Goal: Information Seeking & Learning: Learn about a topic

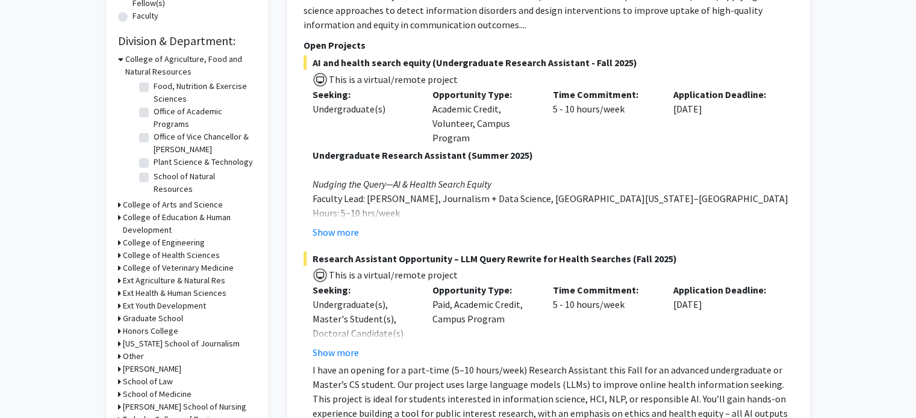
scroll to position [338, 0]
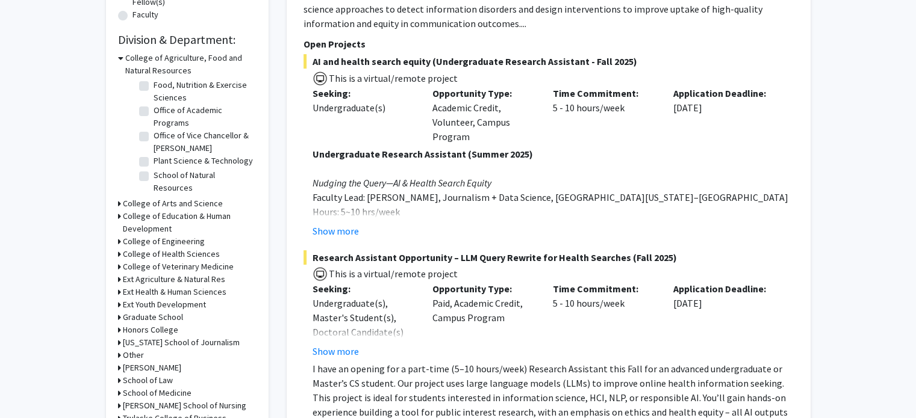
click at [143, 203] on h3 "College of Arts and Science" at bounding box center [173, 203] width 100 height 13
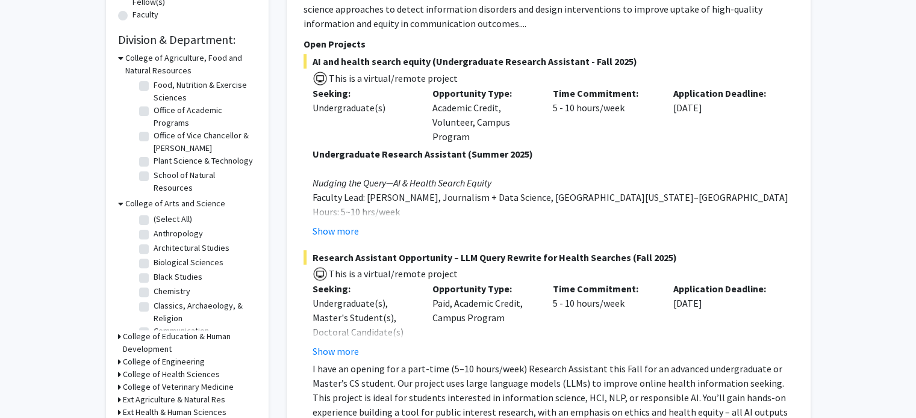
scroll to position [347, 0]
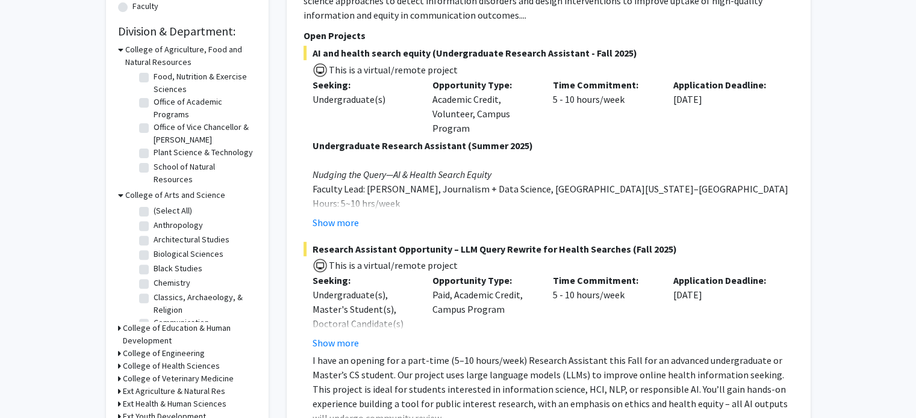
click at [153, 254] on label "Biological Sciences" at bounding box center [188, 254] width 70 height 13
click at [153, 254] on input "Biological Sciences" at bounding box center [157, 252] width 8 height 8
checkbox input "true"
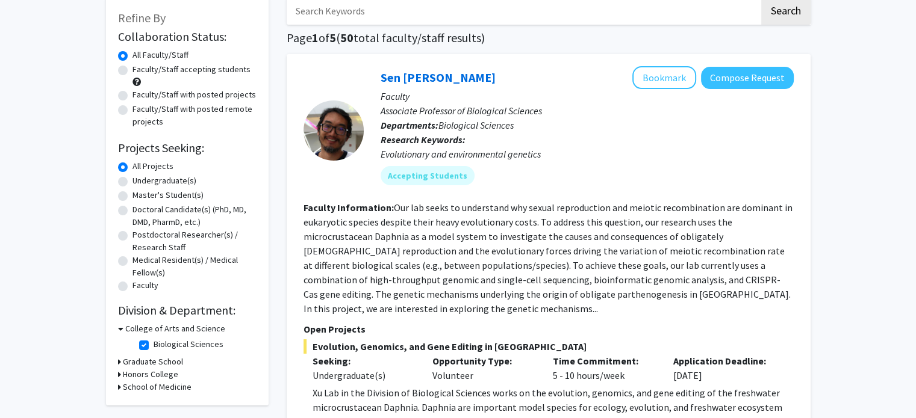
scroll to position [67, 0]
click at [132, 182] on label "Undergraduate(s)" at bounding box center [164, 181] width 64 height 13
click at [132, 182] on input "Undergraduate(s)" at bounding box center [136, 179] width 8 height 8
radio input "true"
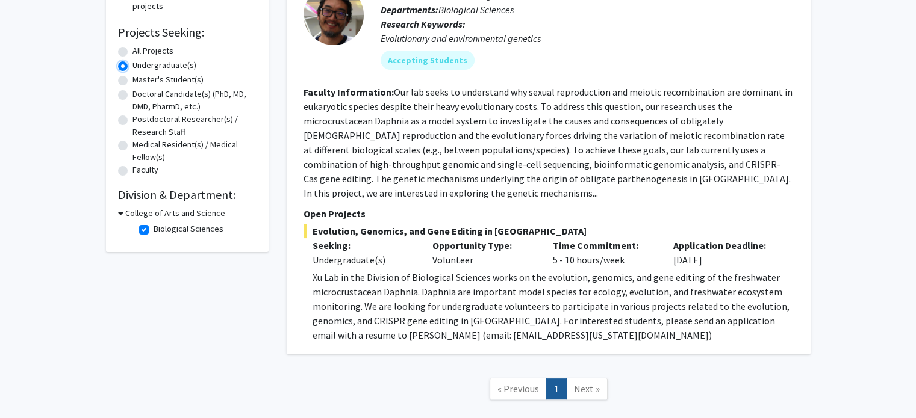
scroll to position [190, 0]
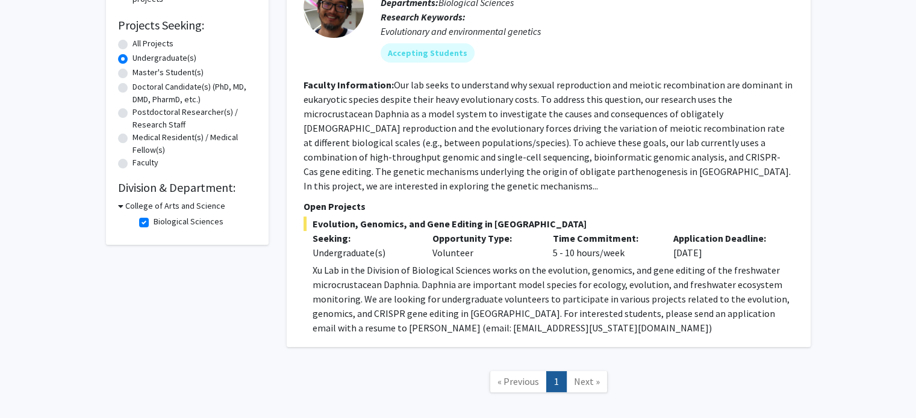
click at [153, 222] on label "Biological Sciences" at bounding box center [188, 222] width 70 height 13
click at [153, 222] on input "Biological Sciences" at bounding box center [157, 220] width 8 height 8
checkbox input "false"
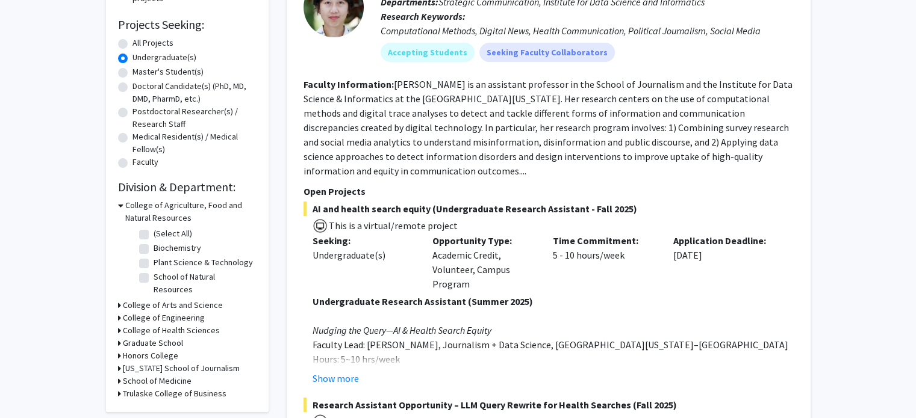
scroll to position [191, 0]
click at [153, 233] on label "(Select All)" at bounding box center [172, 233] width 39 height 13
click at [153, 233] on input "(Select All)" at bounding box center [157, 231] width 8 height 8
checkbox input "true"
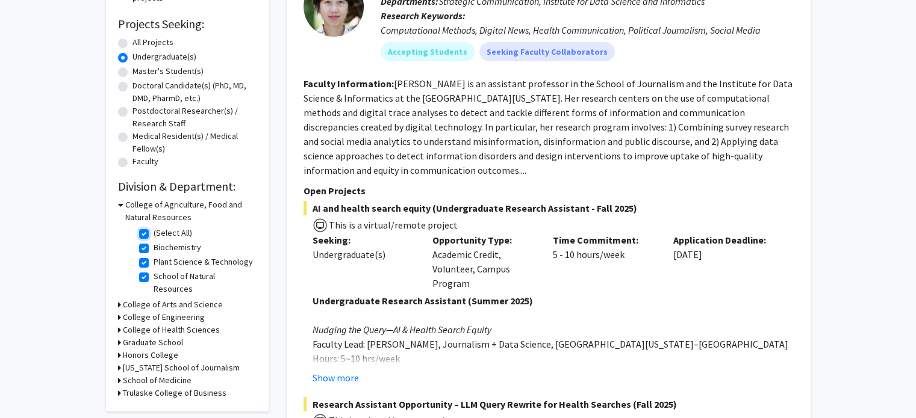
checkbox input "true"
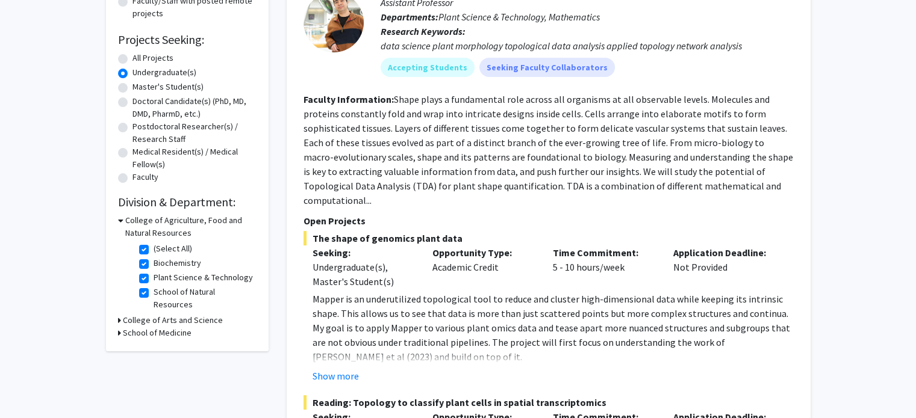
scroll to position [175, 0]
click at [333, 370] on button "Show more" at bounding box center [335, 377] width 46 height 14
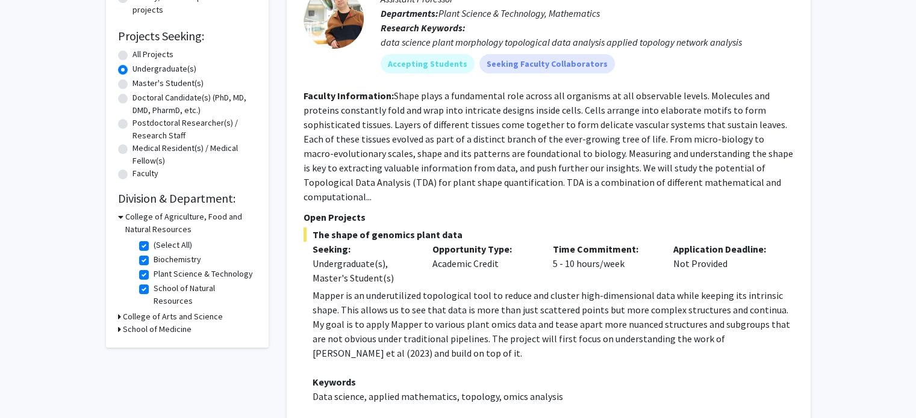
scroll to position [181, 0]
click at [124, 309] on h3 "College of Arts and Science" at bounding box center [173, 315] width 100 height 13
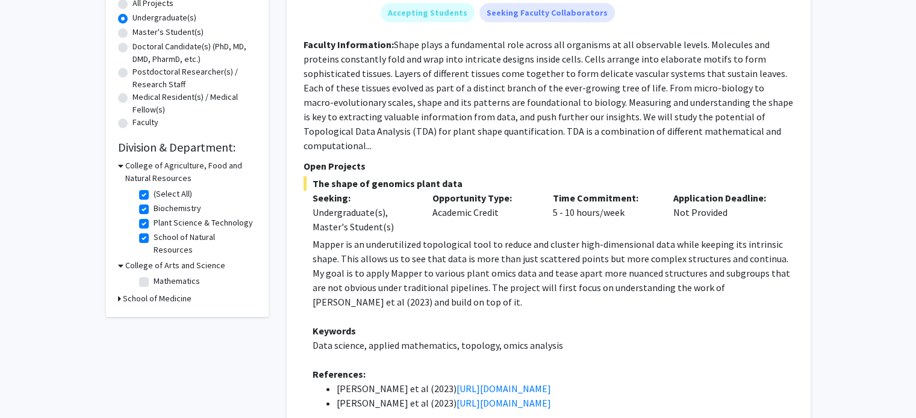
scroll to position [231, 0]
click at [123, 259] on div "College of Arts and Science" at bounding box center [187, 265] width 138 height 13
click at [153, 192] on label "(Select All)" at bounding box center [172, 193] width 39 height 13
click at [153, 192] on input "(Select All)" at bounding box center [157, 191] width 8 height 8
checkbox input "false"
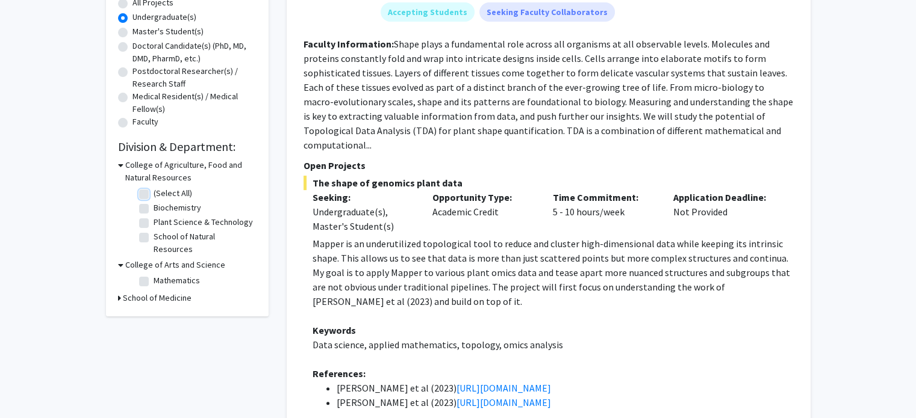
checkbox input "false"
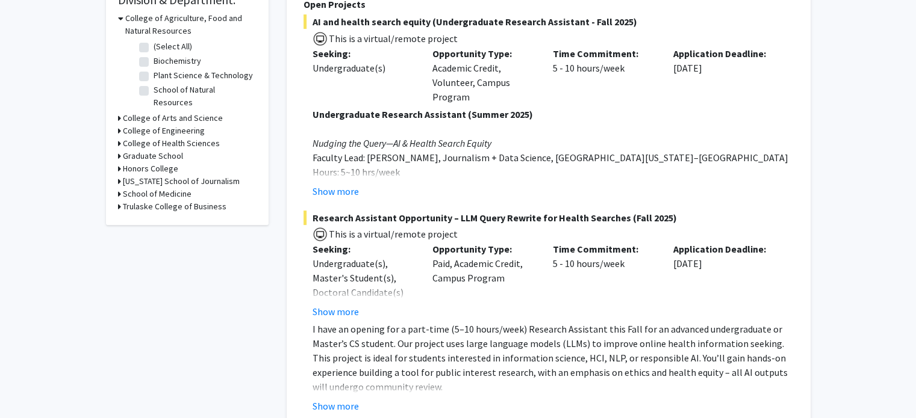
scroll to position [378, 0]
click at [120, 137] on icon at bounding box center [119, 143] width 3 height 13
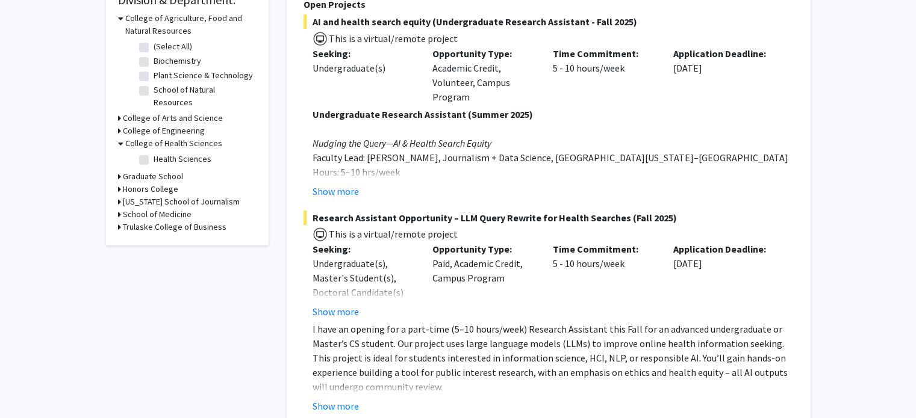
click at [120, 137] on icon at bounding box center [120, 143] width 5 height 13
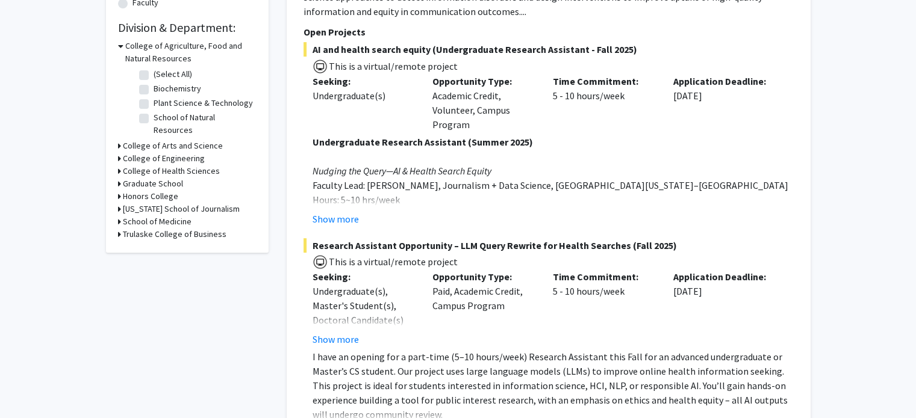
scroll to position [349, 0]
click at [122, 141] on div "College of Arts and Science" at bounding box center [187, 147] width 138 height 13
click at [119, 141] on icon at bounding box center [119, 147] width 3 height 13
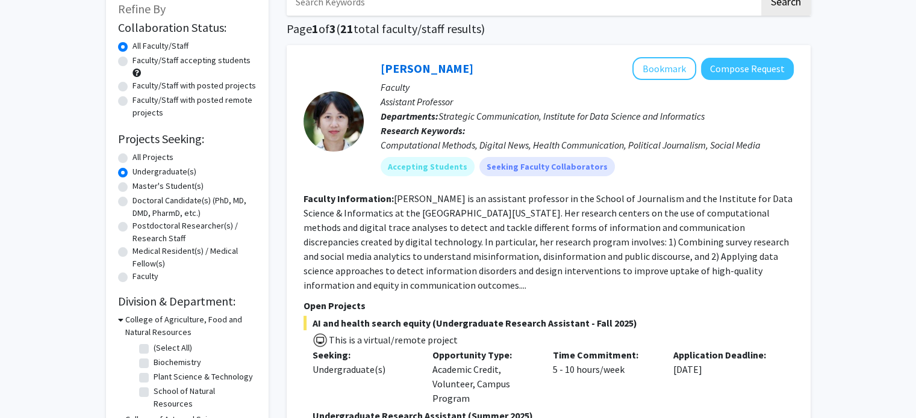
scroll to position [72, 0]
